Goal: Check status: Check status

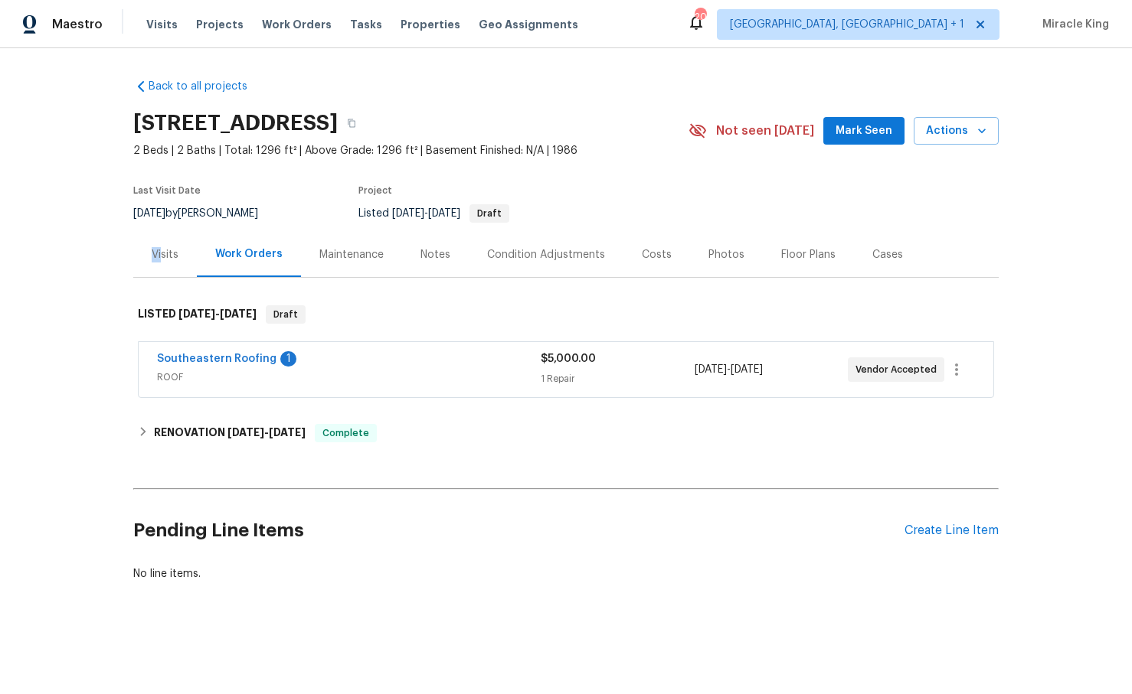
click at [162, 247] on div "Visits" at bounding box center [165, 254] width 27 height 15
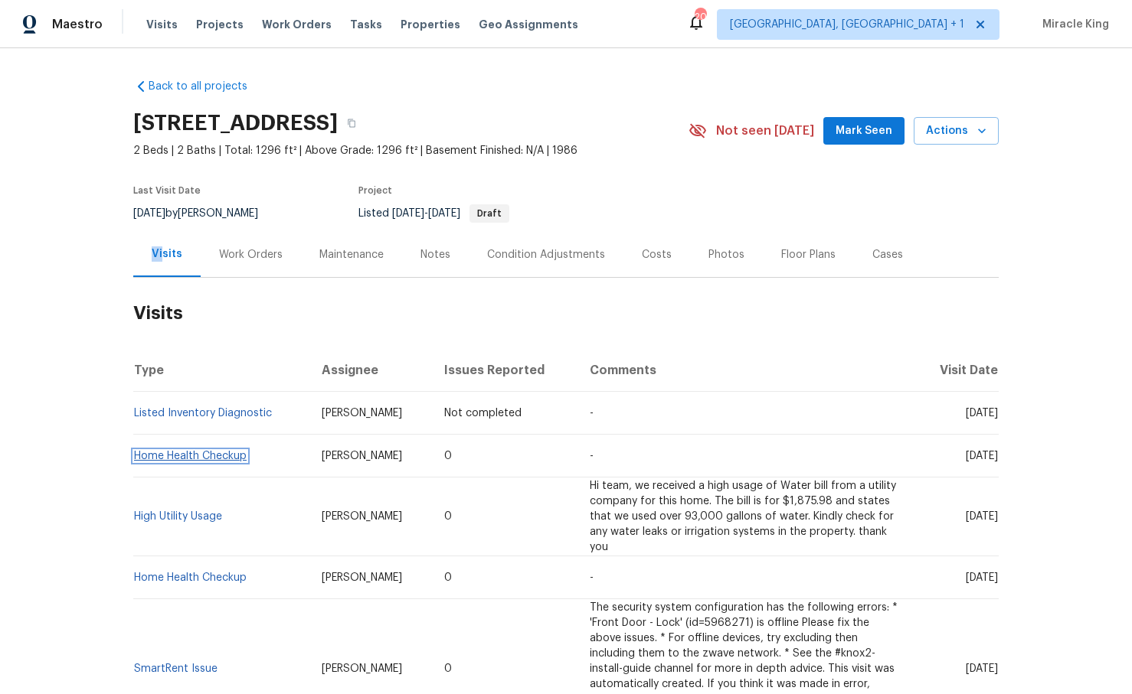
click at [176, 455] on link "Home Health Checkup" at bounding box center [190, 456] width 113 height 11
